Goal: Check status: Check status

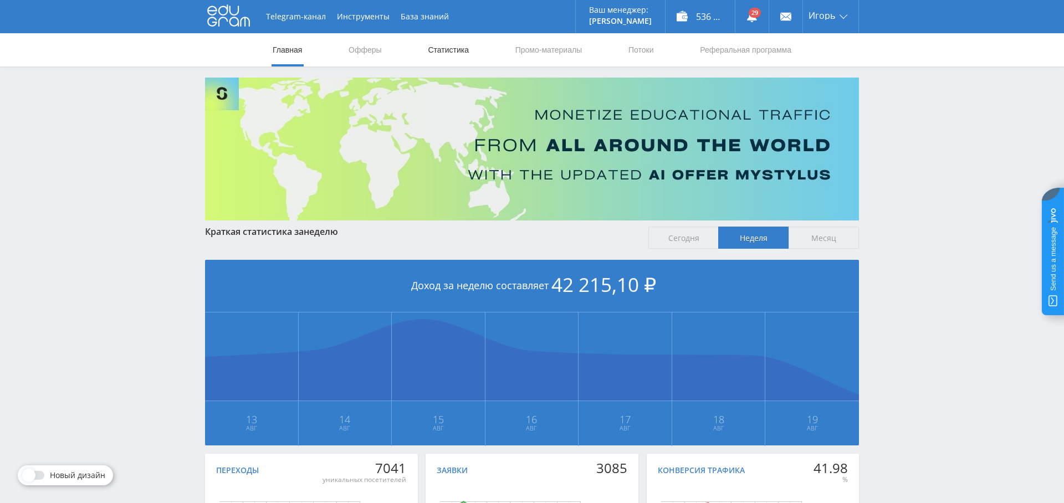
click at [441, 49] on link "Статистика" at bounding box center [448, 49] width 43 height 33
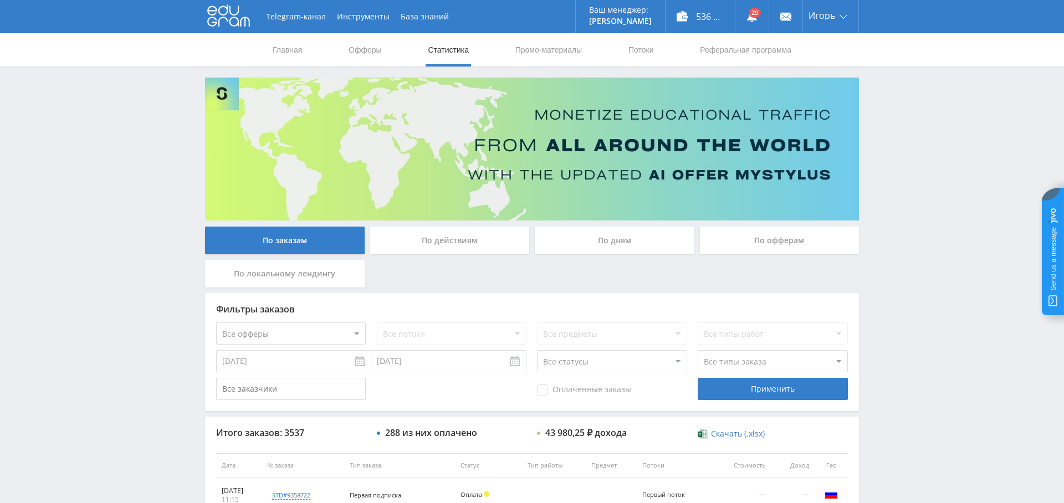
click at [595, 243] on div "По дням" at bounding box center [615, 241] width 160 height 28
click at [0, 0] on input "По дням" at bounding box center [0, 0] width 0 height 0
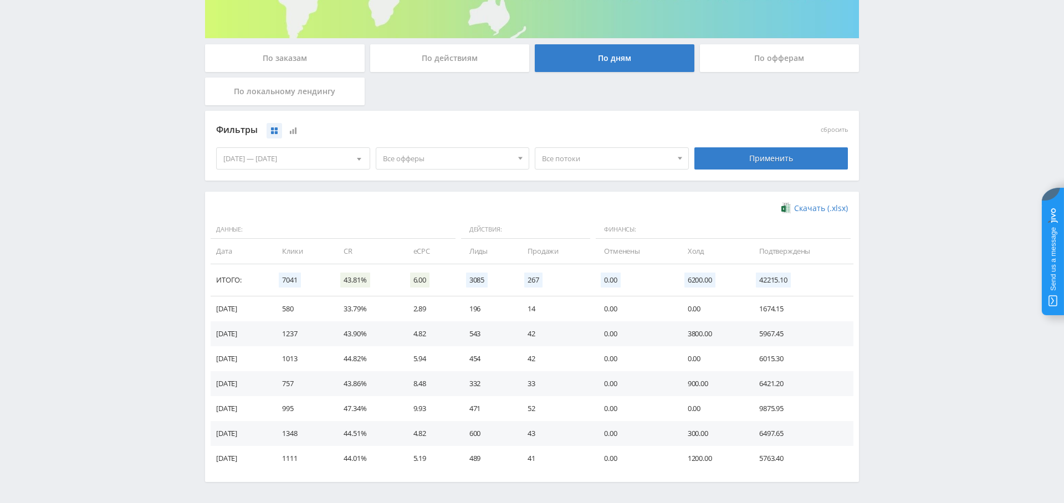
scroll to position [165, 0]
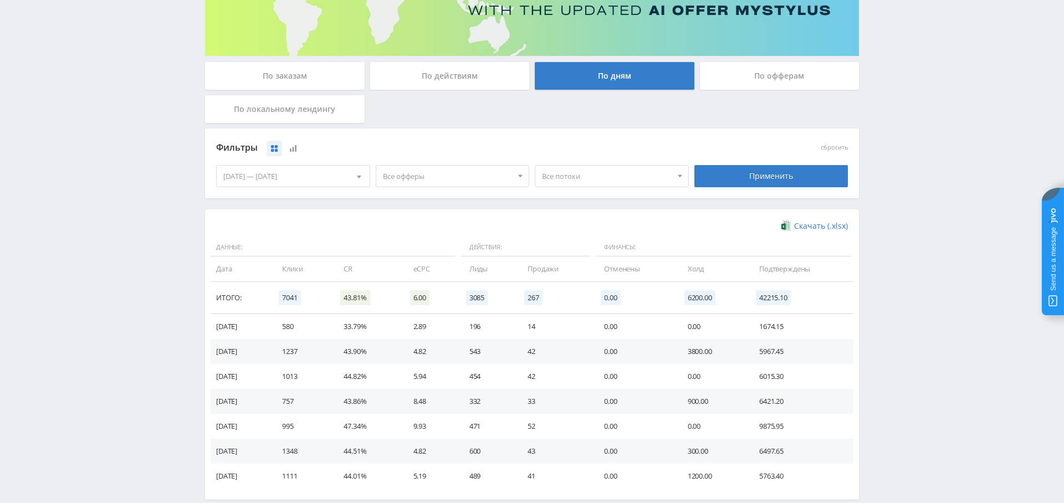
click at [457, 174] on span "Все офферы" at bounding box center [448, 176] width 130 height 21
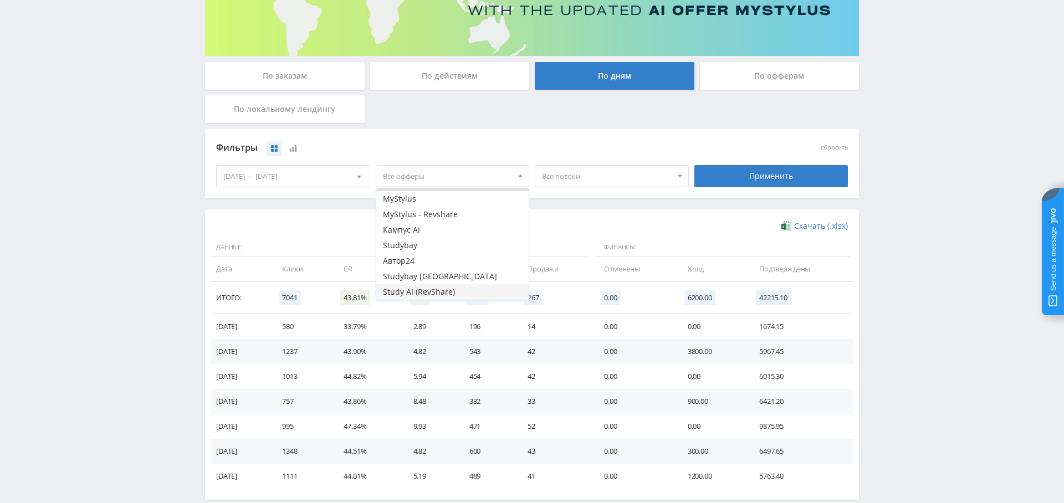
click at [464, 285] on button "Study AI (RevShare)" at bounding box center [452, 292] width 153 height 16
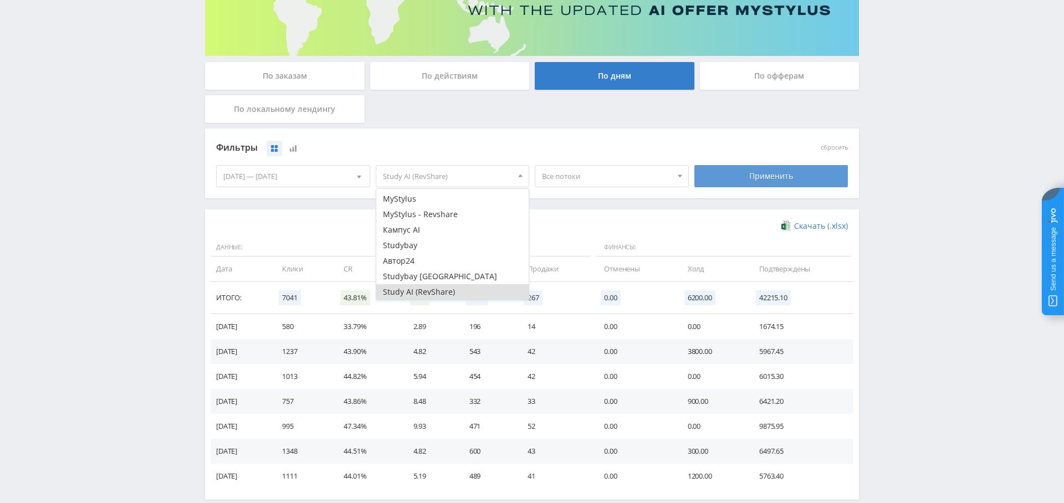
click at [744, 169] on div "Применить" at bounding box center [771, 176] width 154 height 22
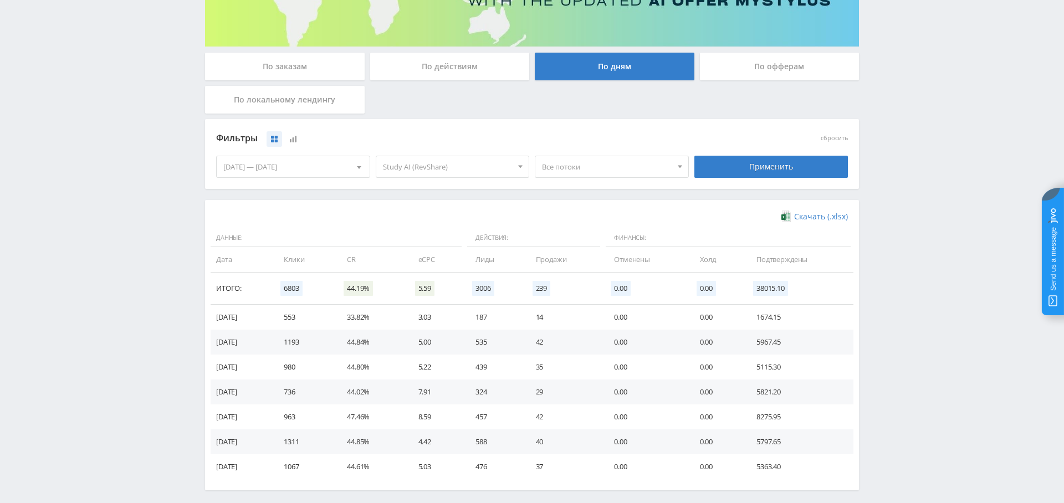
scroll to position [187, 0]
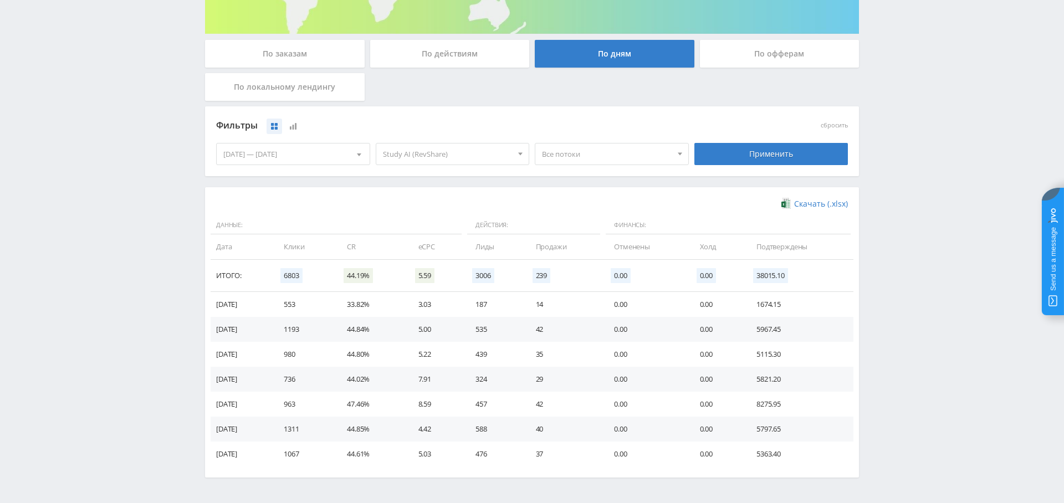
click at [305, 329] on td "1193" at bounding box center [304, 329] width 63 height 25
click at [299, 304] on td "553" at bounding box center [304, 304] width 63 height 25
click at [304, 303] on td "553" at bounding box center [304, 304] width 63 height 25
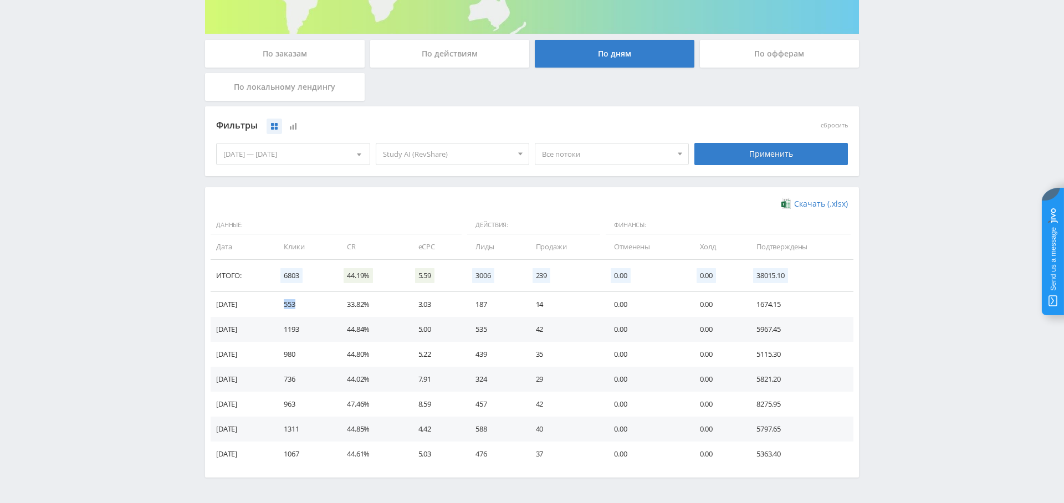
click at [304, 303] on td "553" at bounding box center [304, 304] width 63 height 25
click at [292, 57] on div "По заказам" at bounding box center [285, 54] width 160 height 28
click at [0, 0] on input "По заказам" at bounding box center [0, 0] width 0 height 0
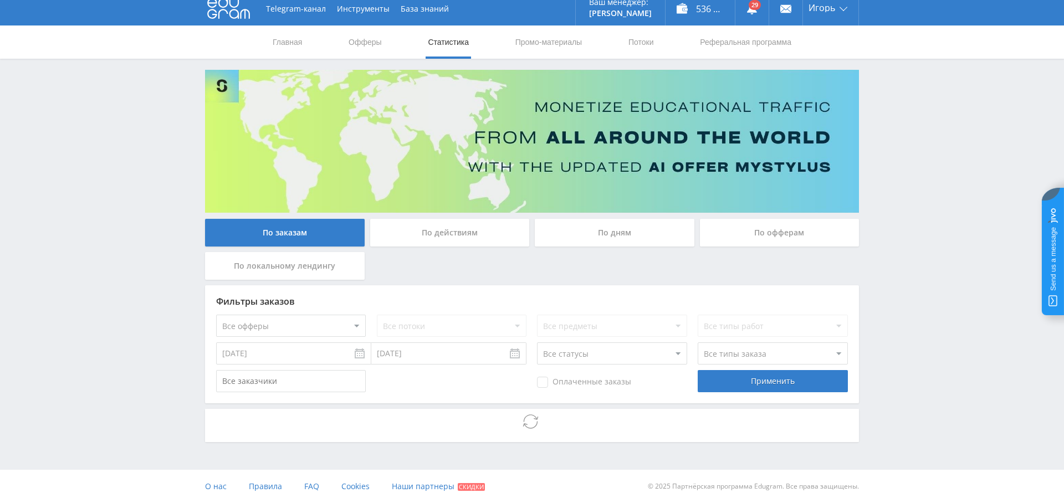
click at [314, 409] on div at bounding box center [532, 425] width 654 height 33
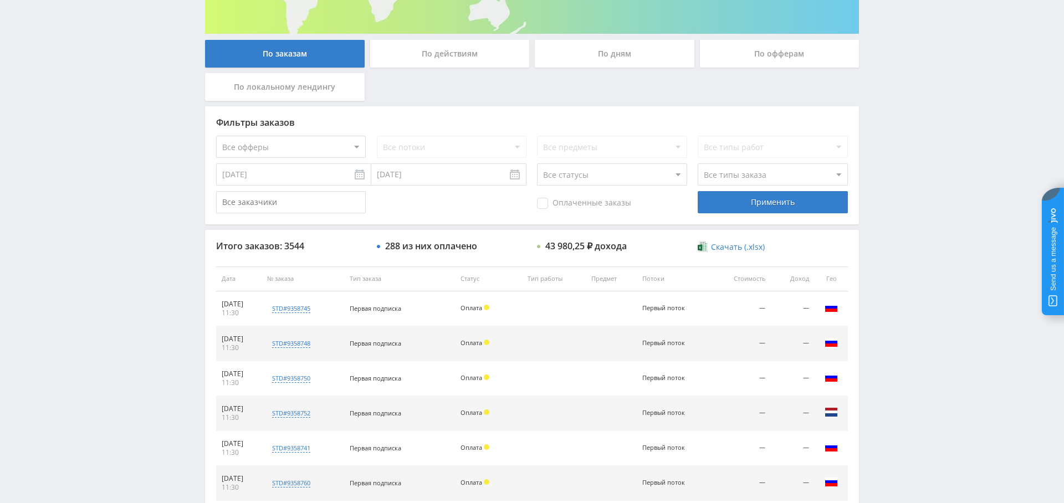
click at [320, 151] on select "Все офферы MyStylus MyStylus - Revshare Кампус AI Studybay Автор24 Studybay Bra…" at bounding box center [291, 147] width 150 height 22
select select "376"
click at [560, 201] on span "Оплаченные заказы" at bounding box center [584, 203] width 94 height 11
click at [0, 0] on input "Оплаченные заказы" at bounding box center [0, 0] width 0 height 0
click at [723, 177] on select "Все типы заказа [PERSON_NAME] Новый заказ" at bounding box center [773, 174] width 150 height 22
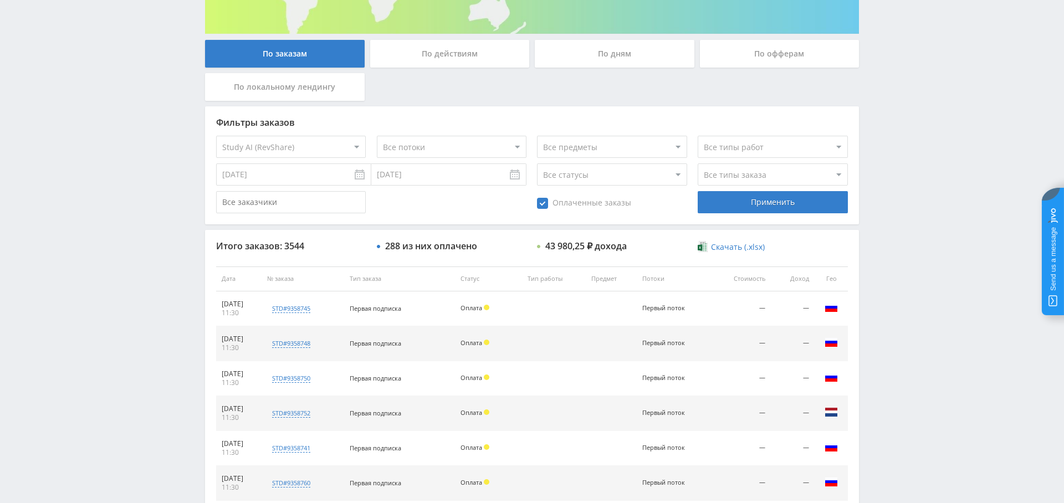
select select "2"
click at [698, 163] on select "Все типы заказа [PERSON_NAME] Новый заказ" at bounding box center [773, 174] width 150 height 22
click at [755, 208] on div "Применить" at bounding box center [773, 202] width 150 height 22
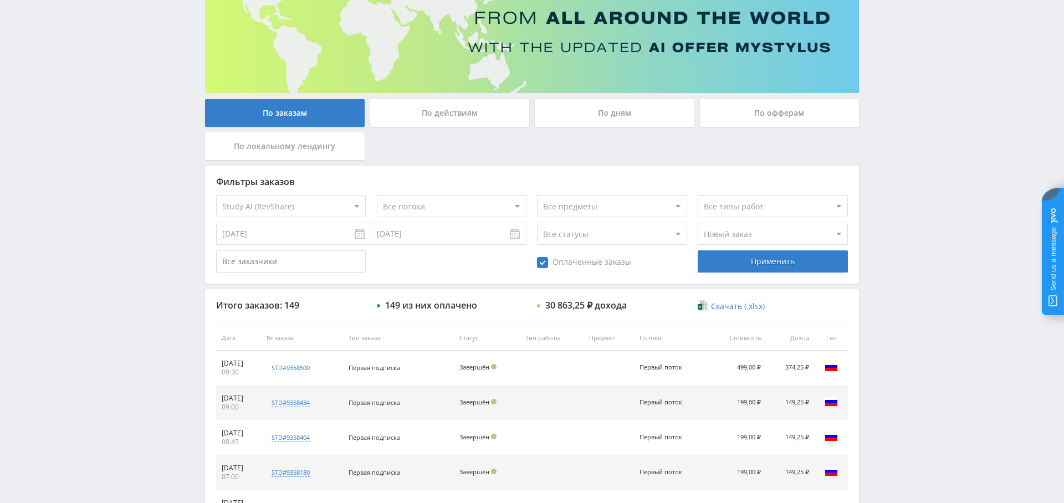
scroll to position [0, 0]
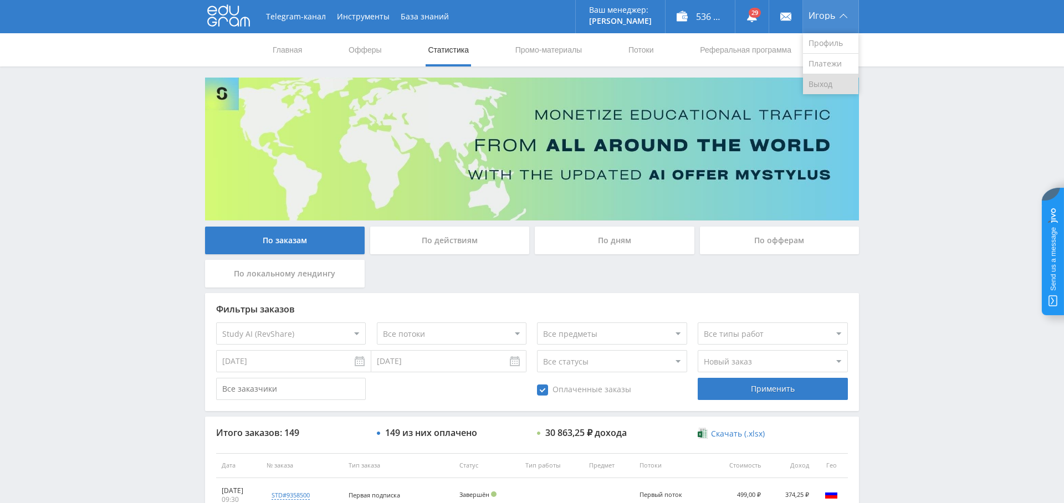
click at [822, 82] on link "Выход" at bounding box center [830, 84] width 55 height 20
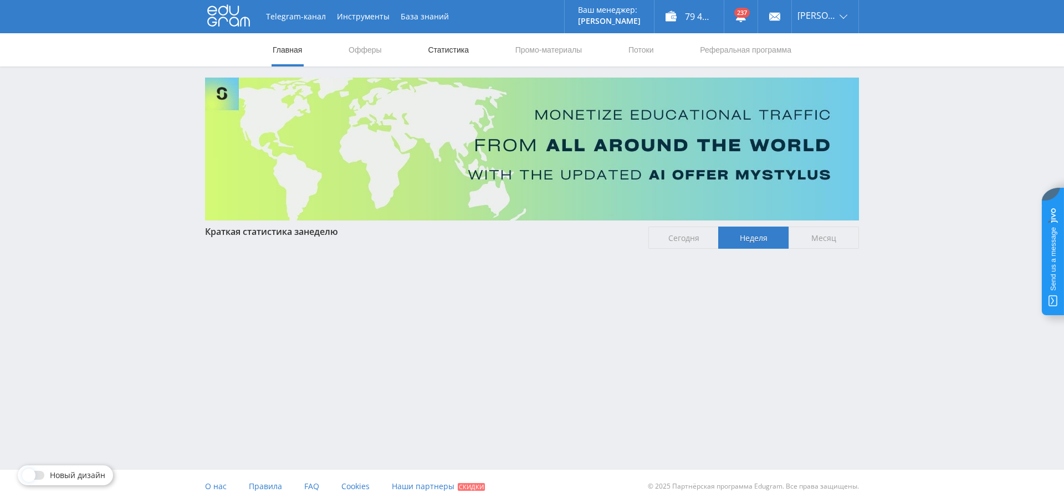
click at [457, 52] on link "Статистика" at bounding box center [448, 49] width 43 height 33
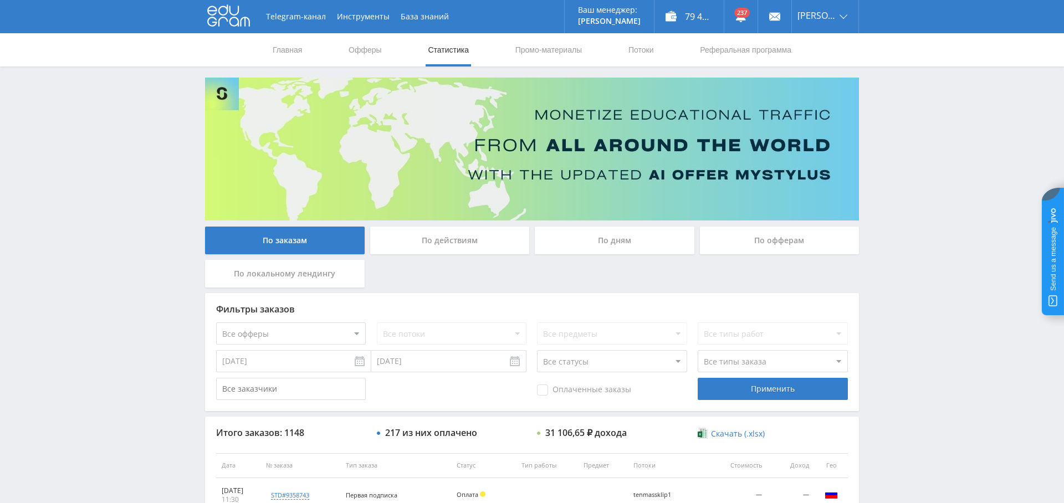
click at [596, 249] on div "По дням" at bounding box center [615, 241] width 160 height 28
click at [0, 0] on input "По дням" at bounding box center [0, 0] width 0 height 0
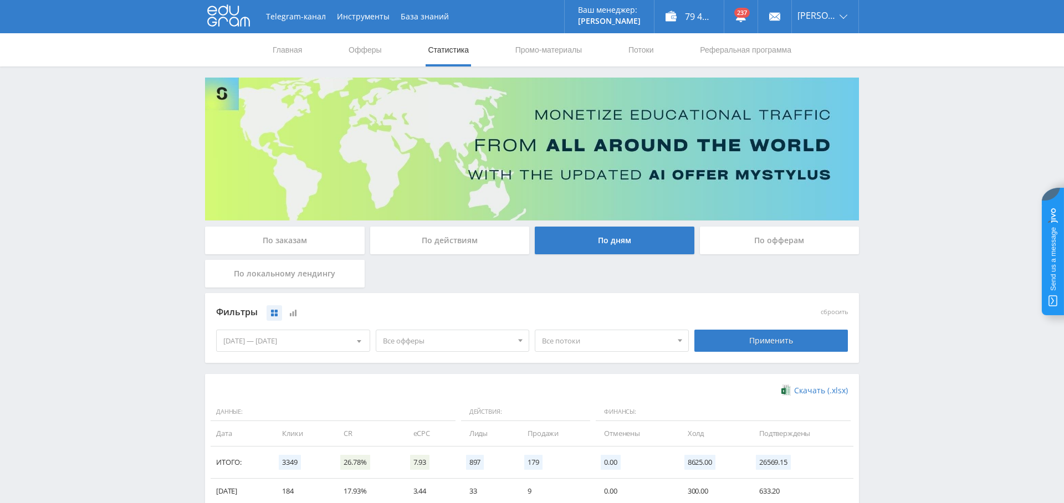
click at [308, 339] on div "[DATE] — [DATE]" at bounding box center [293, 340] width 153 height 21
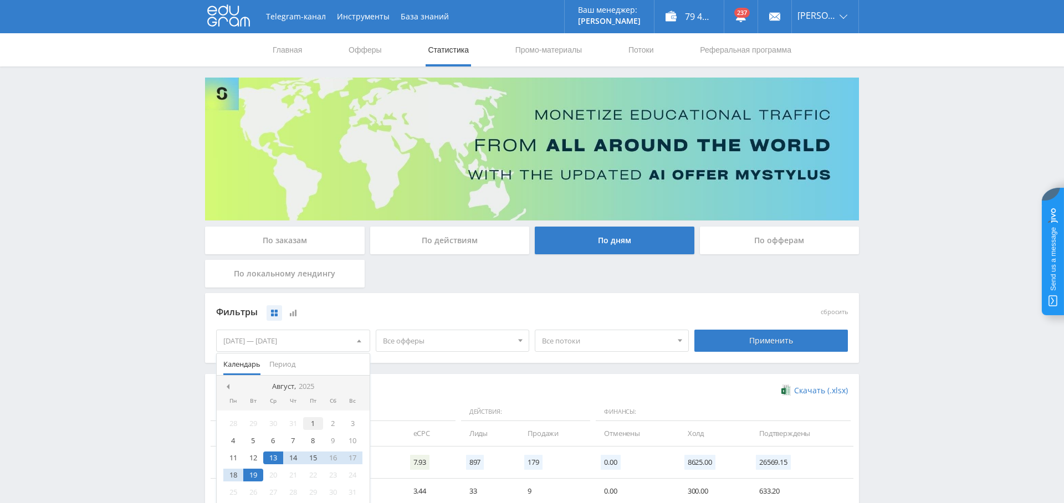
click at [311, 419] on div "1" at bounding box center [313, 423] width 20 height 13
click at [255, 469] on div "19" at bounding box center [253, 475] width 20 height 13
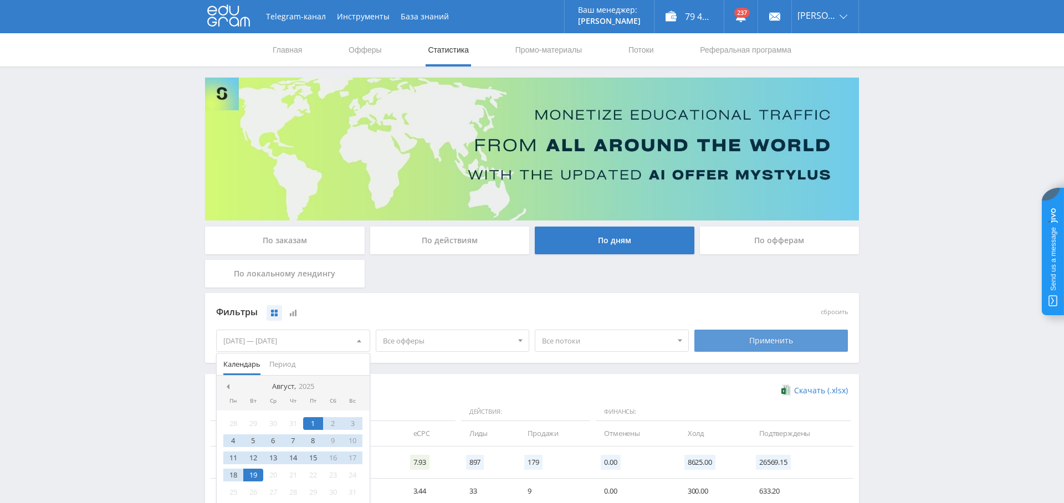
click at [748, 341] on div "Применить" at bounding box center [771, 341] width 154 height 22
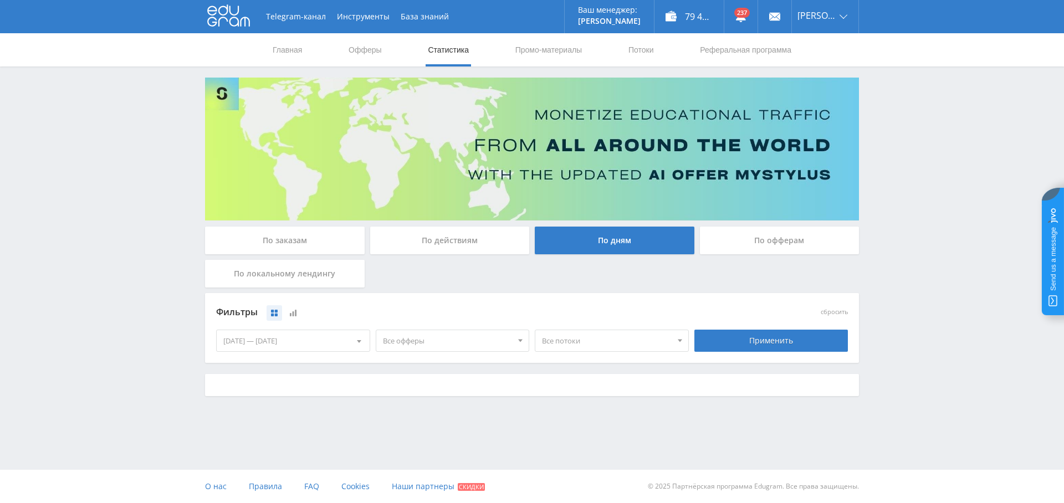
click at [425, 341] on span "Все офферы" at bounding box center [448, 340] width 130 height 21
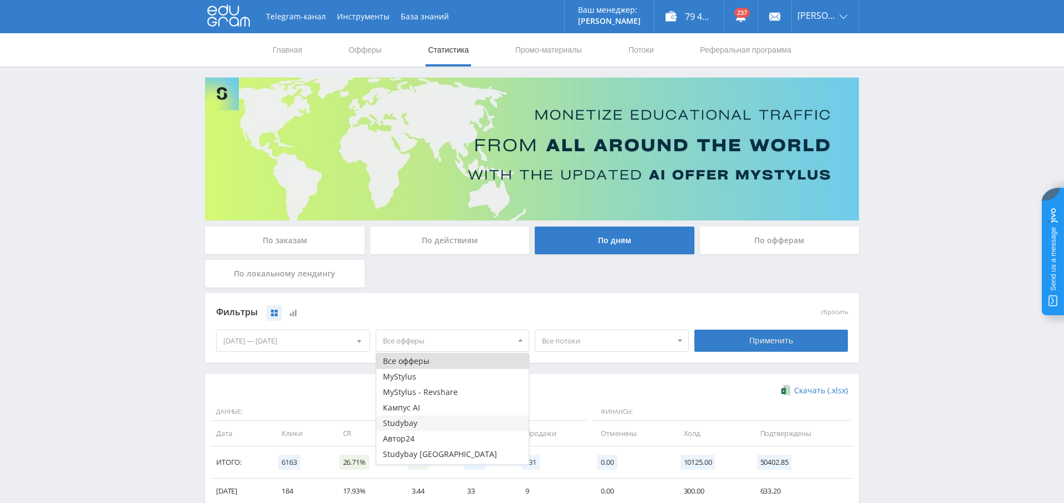
scroll to position [13, 0]
click at [442, 456] on button "Study AI (RevShare)" at bounding box center [452, 457] width 153 height 16
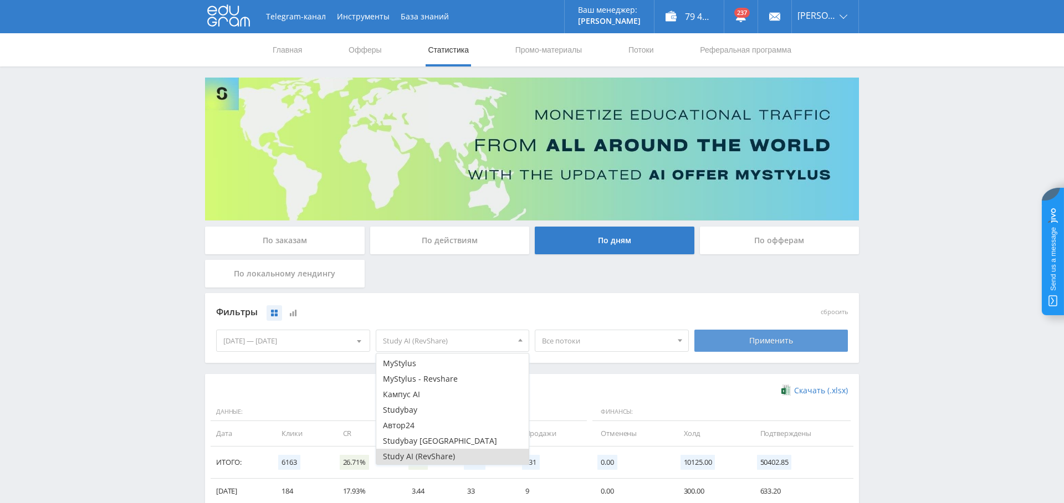
click at [785, 336] on div "Применить" at bounding box center [771, 341] width 154 height 22
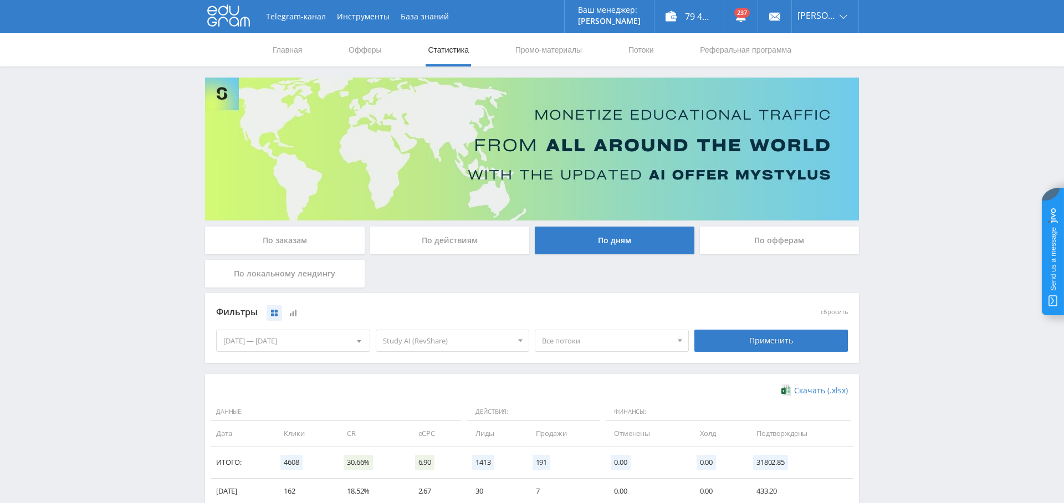
scroll to position [257, 0]
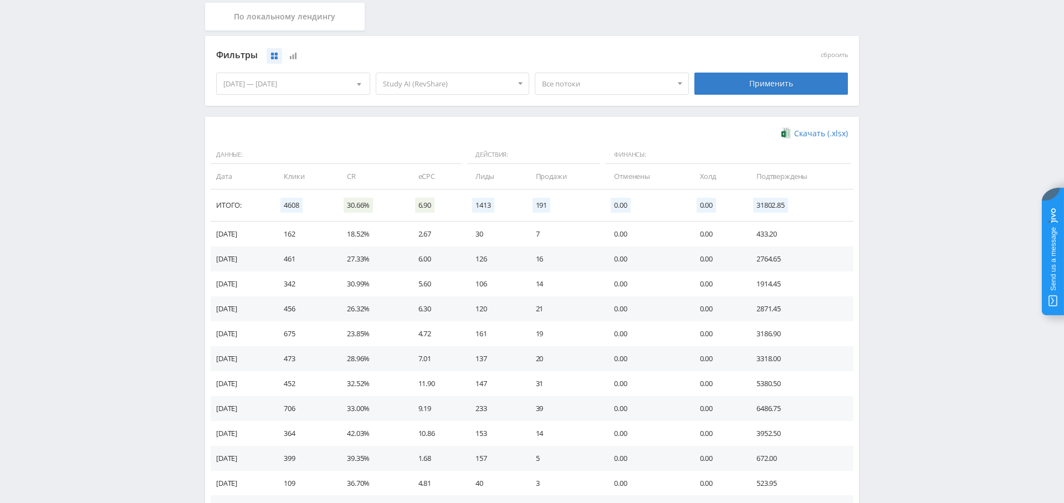
click at [367, 232] on td "18.52%" at bounding box center [371, 234] width 71 height 25
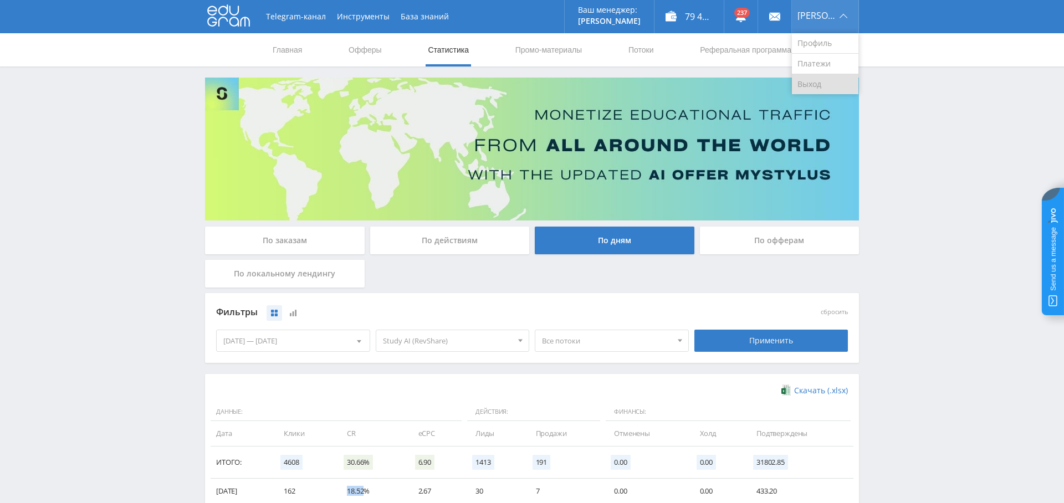
click at [823, 82] on link "Выход" at bounding box center [825, 84] width 66 height 20
